Goal: Task Accomplishment & Management: Manage account settings

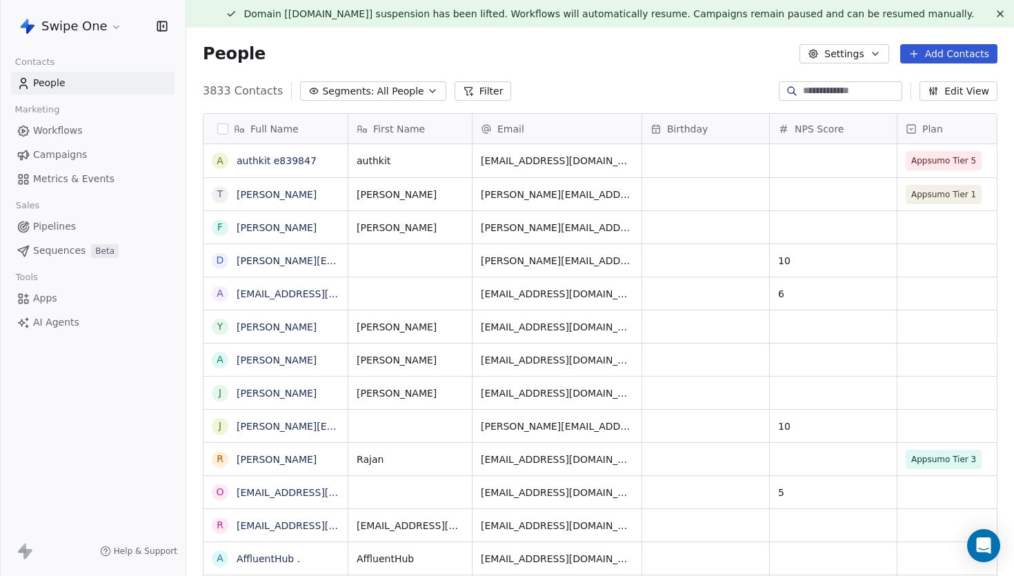
scroll to position [506, 827]
click at [992, 19] on button at bounding box center [1000, 14] width 17 height 17
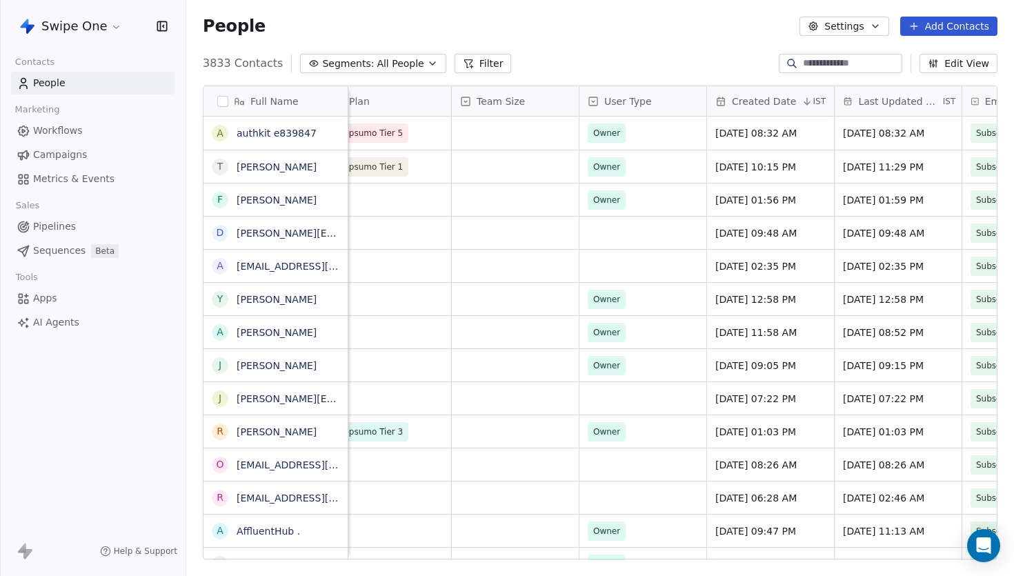
scroll to position [0, 221]
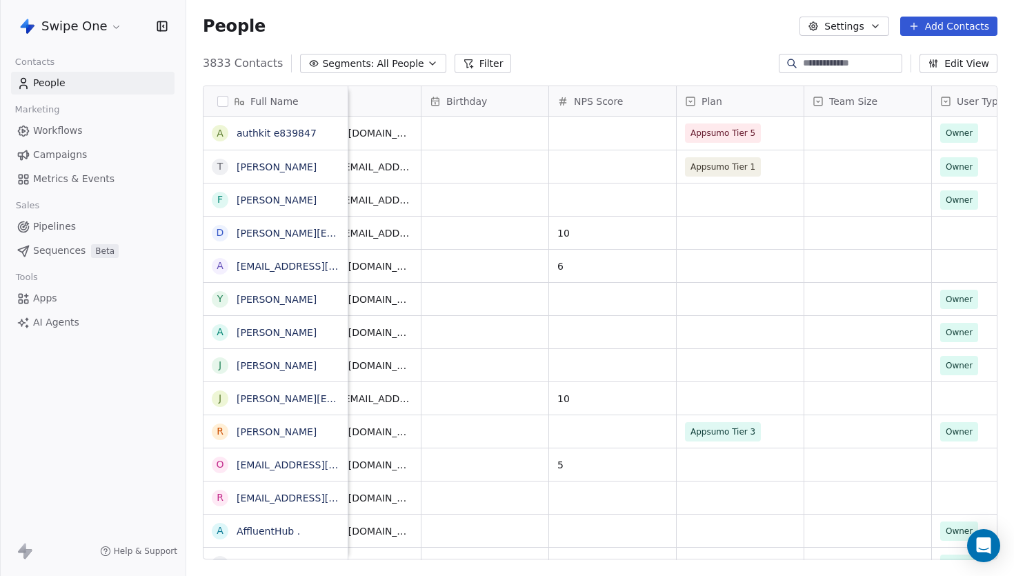
click at [692, 94] on div "Plan" at bounding box center [739, 101] width 108 height 14
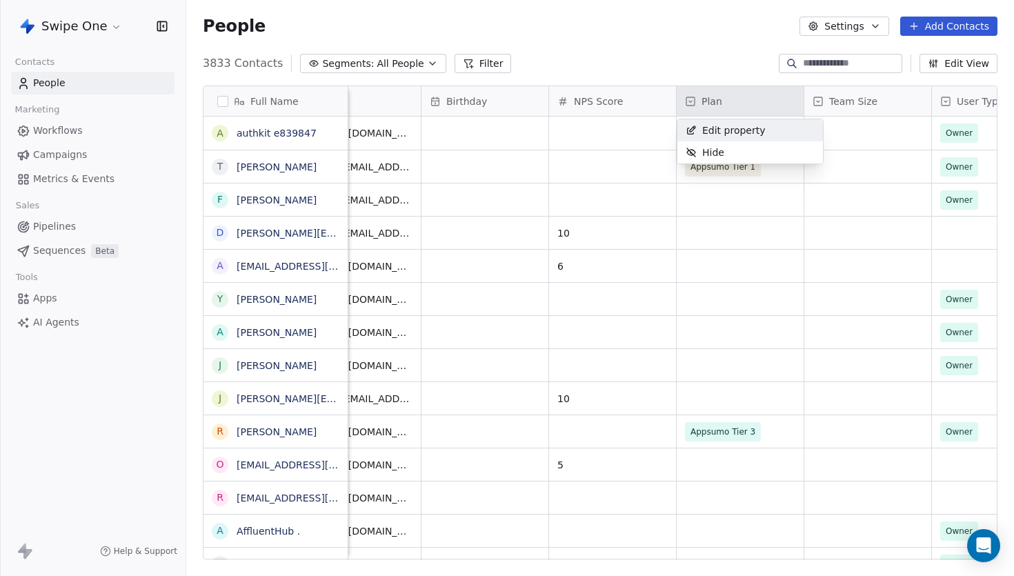
click at [734, 131] on span "Edit property" at bounding box center [733, 130] width 63 height 14
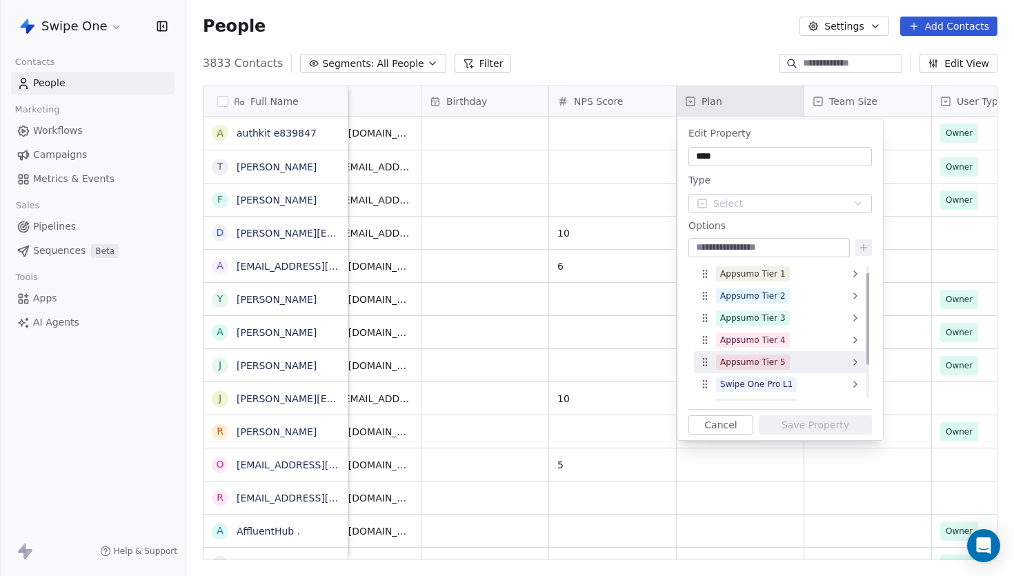
scroll to position [61, 0]
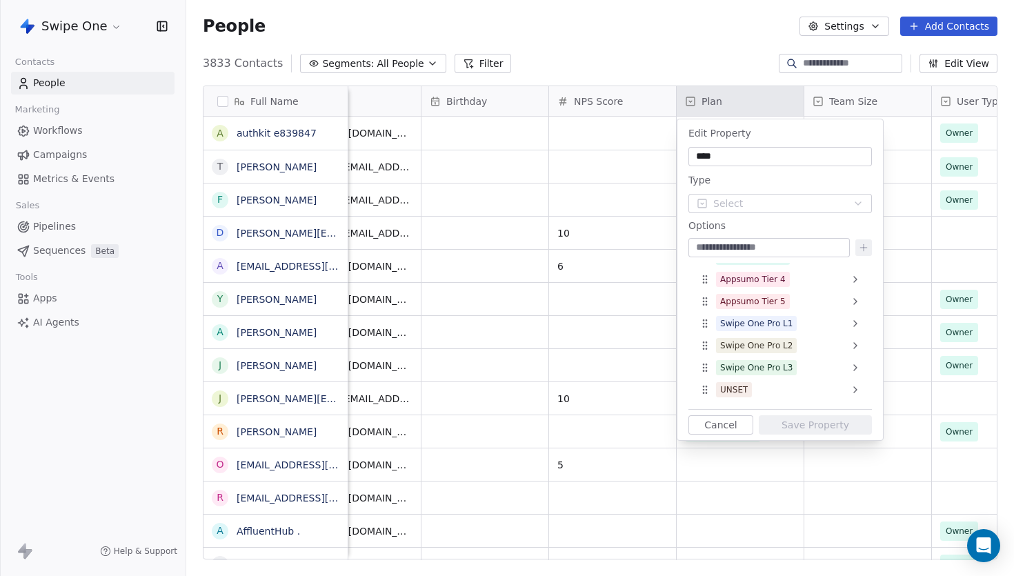
click at [734, 423] on button "Cancel" at bounding box center [720, 424] width 65 height 19
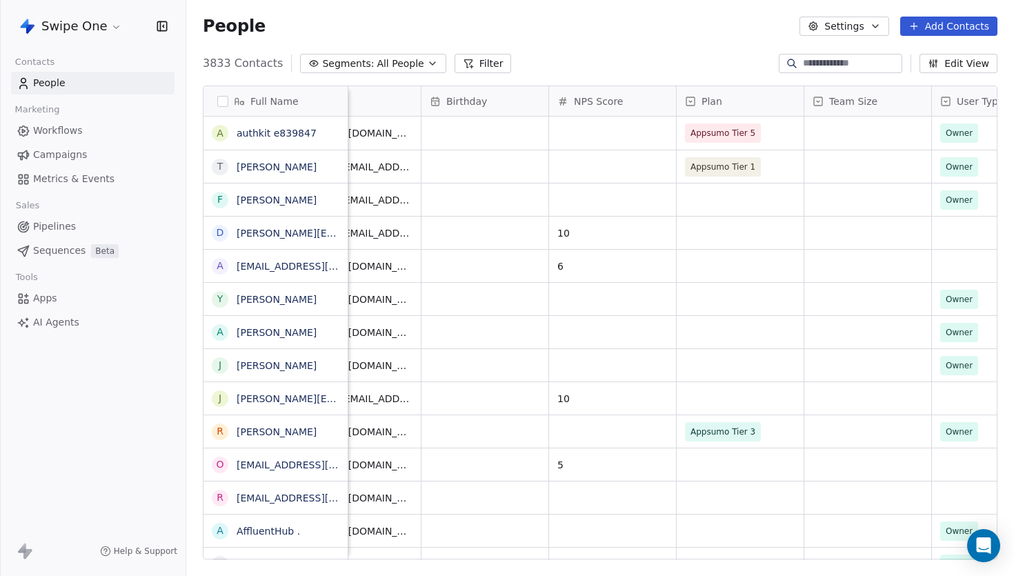
click at [750, 114] on div "Plan" at bounding box center [739, 101] width 127 height 30
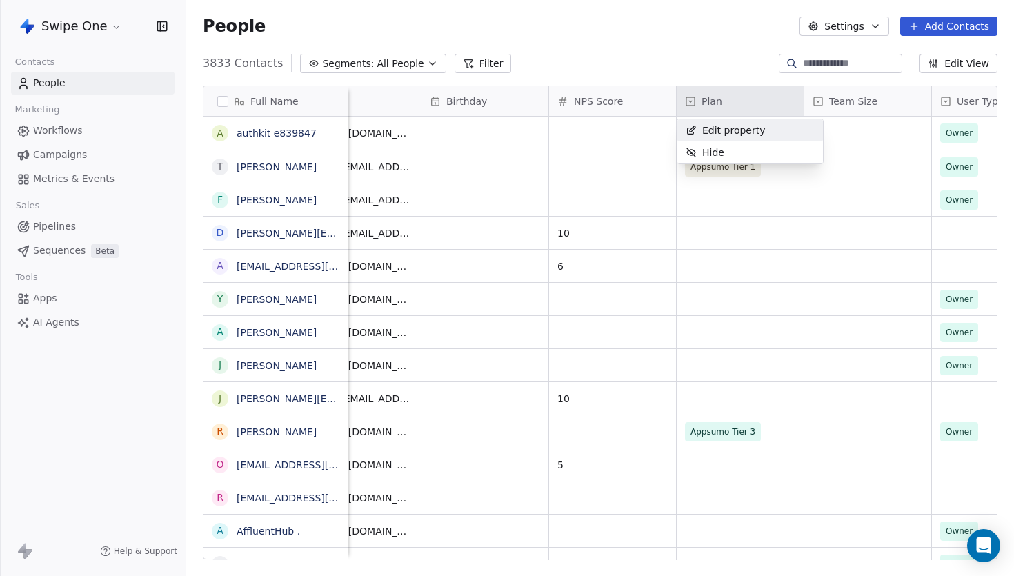
click at [756, 48] on html "Swipe One Contacts People Marketing Workflows Campaigns Metrics & Events Sales …" at bounding box center [507, 288] width 1014 height 576
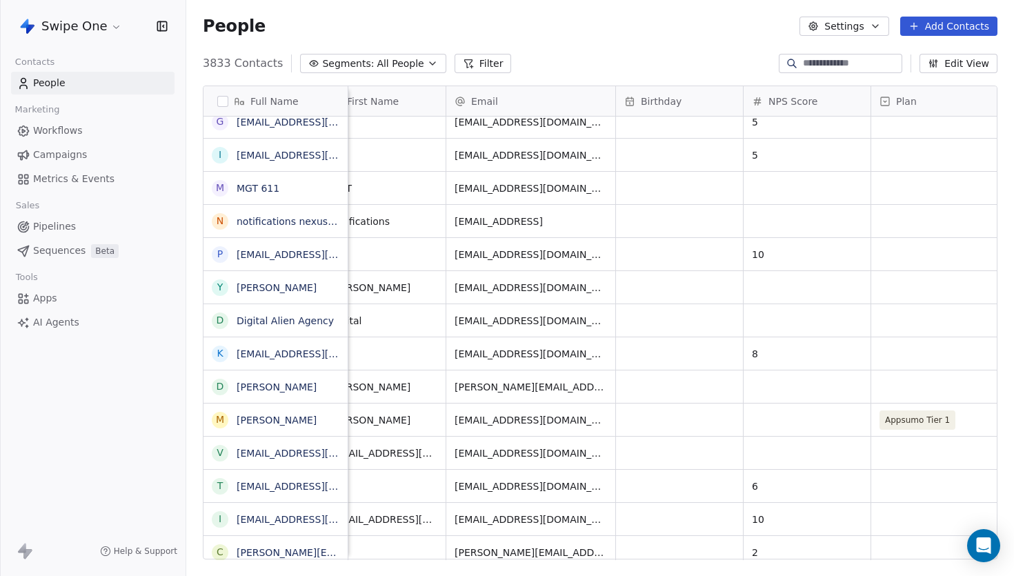
scroll to position [0, 0]
